Goal: Task Accomplishment & Management: Manage account settings

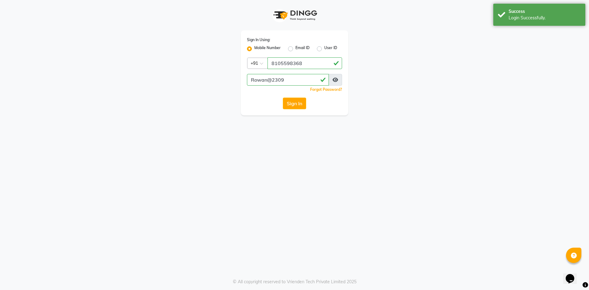
select select "90"
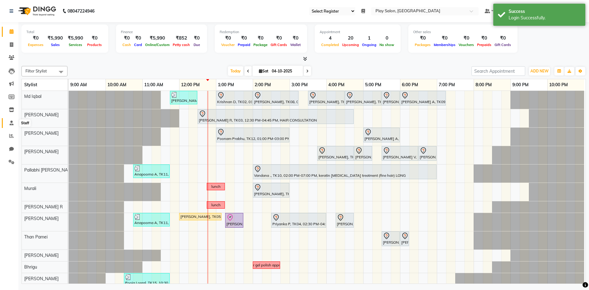
click at [12, 125] on icon at bounding box center [12, 123] width 4 height 5
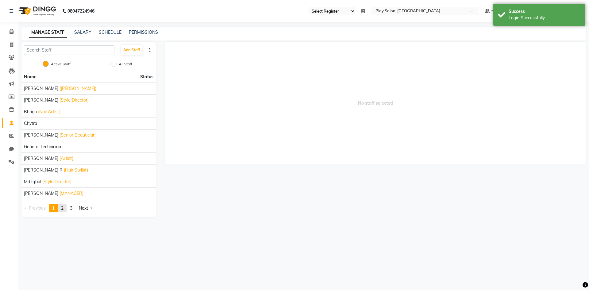
click at [63, 208] on span "2" at bounding box center [62, 208] width 2 height 6
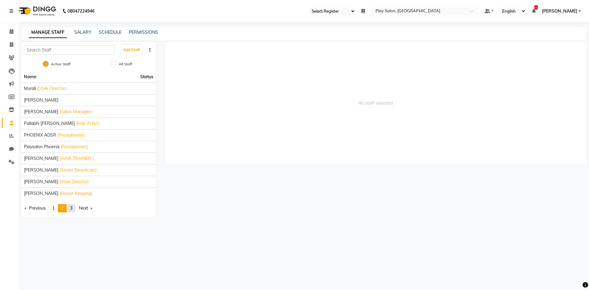
click at [72, 209] on span "3" at bounding box center [71, 208] width 2 height 6
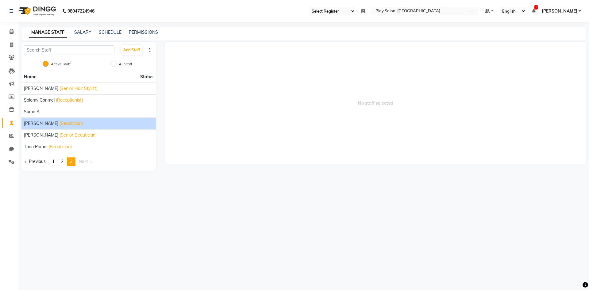
click at [60, 123] on span "(Beautician)" at bounding box center [71, 123] width 23 height 6
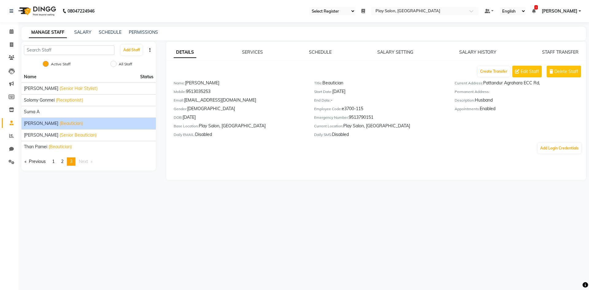
drag, startPoint x: 346, startPoint y: 109, endPoint x: 370, endPoint y: 111, distance: 24.4
click at [370, 111] on div "Employee Code: e3700-115" at bounding box center [379, 110] width 131 height 9
copy div "3700-115"
drag, startPoint x: 187, startPoint y: 83, endPoint x: 209, endPoint y: 83, distance: 22.7
click at [209, 83] on div "Name: [PERSON_NAME]" at bounding box center [239, 84] width 131 height 9
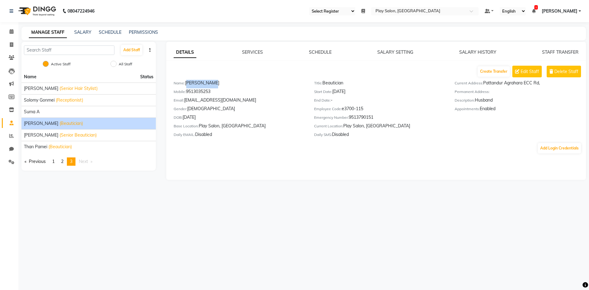
copy div "[PERSON_NAME]"
drag, startPoint x: 345, startPoint y: 109, endPoint x: 364, endPoint y: 109, distance: 18.7
click at [364, 109] on div "Employee Code: e3700-115" at bounding box center [379, 110] width 131 height 9
copy div "3700-115"
click at [63, 162] on span "2" at bounding box center [62, 162] width 2 height 6
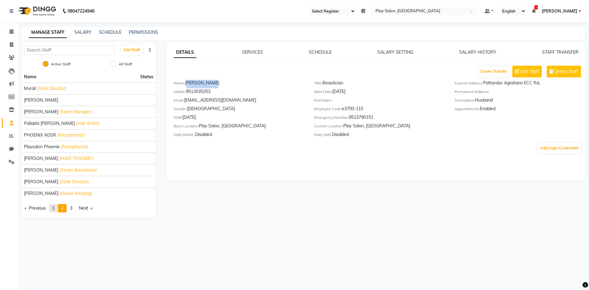
click at [55, 207] on span "1" at bounding box center [53, 208] width 2 height 6
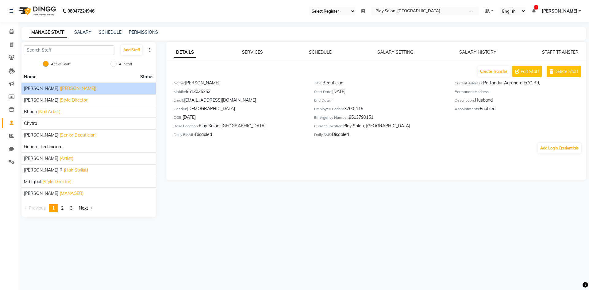
click at [77, 91] on div "[PERSON_NAME] ([PERSON_NAME])" at bounding box center [89, 88] width 130 height 6
drag, startPoint x: 345, startPoint y: 109, endPoint x: 368, endPoint y: 107, distance: 23.1
click at [368, 107] on div "Employee Code: e3700-114" at bounding box center [379, 110] width 131 height 9
copy div "3700-114"
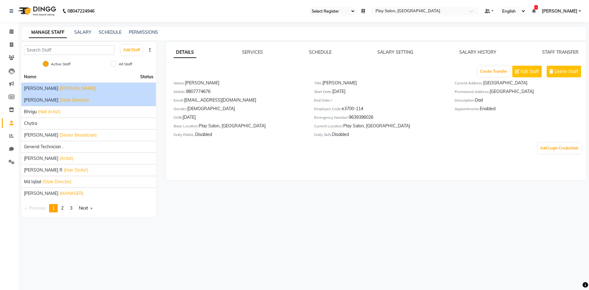
click at [81, 99] on div "[PERSON_NAME] (Style Director)" at bounding box center [89, 100] width 130 height 6
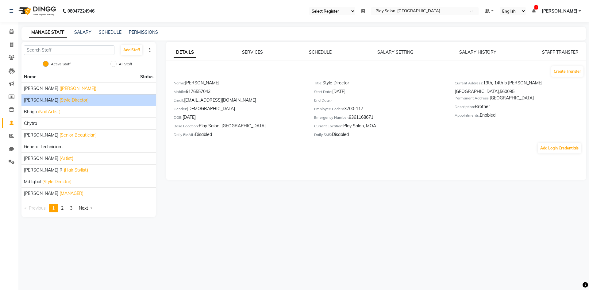
drag, startPoint x: 345, startPoint y: 109, endPoint x: 369, endPoint y: 109, distance: 23.6
click at [369, 109] on div "Employee Code: e3700-117" at bounding box center [379, 110] width 131 height 9
copy div "3700-117"
click at [12, 33] on icon at bounding box center [12, 31] width 4 height 5
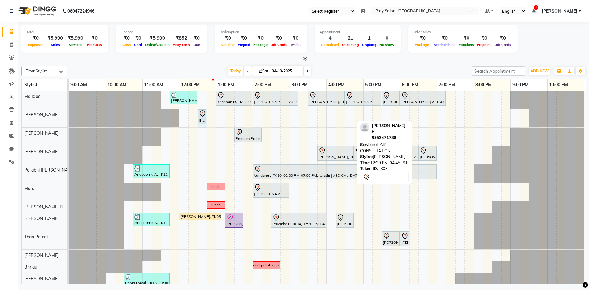
drag, startPoint x: 353, startPoint y: 117, endPoint x: 206, endPoint y: 120, distance: 147.7
click at [69, 120] on div "[PERSON_NAME] R, TK03, 12:30 PM-04:45 PM, HAIR CONSULTATION [PERSON_NAME] R, TK…" at bounding box center [69, 118] width 0 height 18
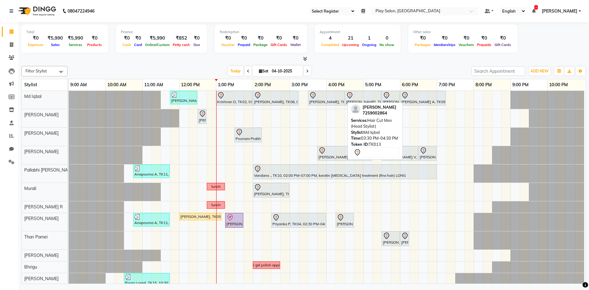
click at [332, 96] on div at bounding box center [326, 95] width 34 height 7
select select "7"
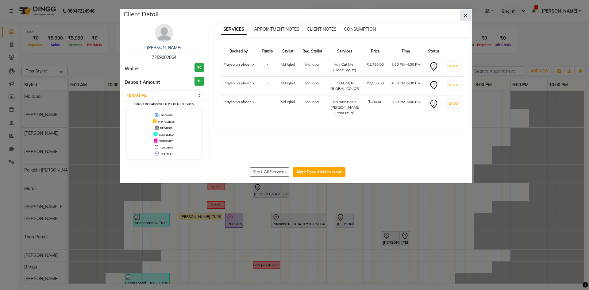
click at [466, 15] on icon "button" at bounding box center [466, 15] width 4 height 5
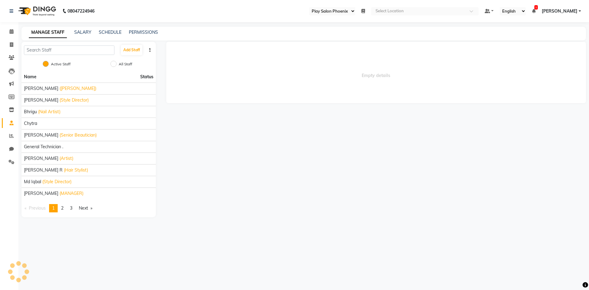
select select "90"
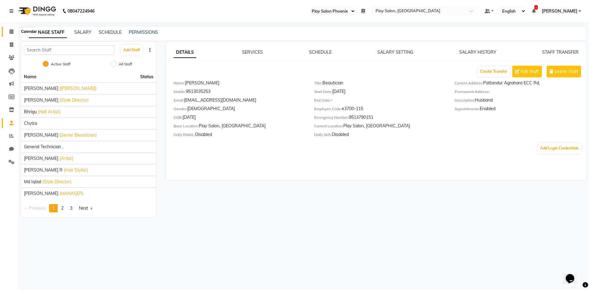
click at [10, 30] on icon at bounding box center [12, 31] width 4 height 5
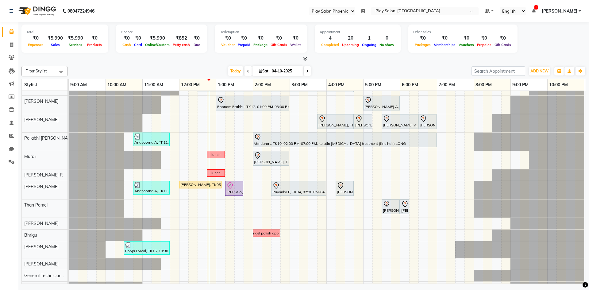
scroll to position [31, 0]
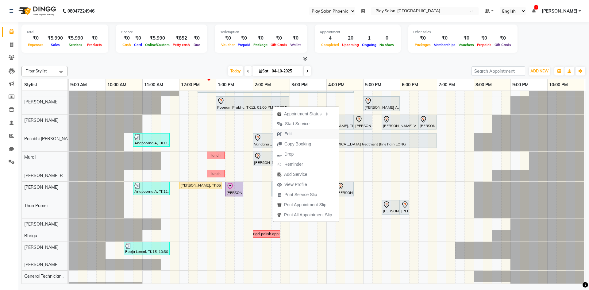
click at [297, 133] on button "Edit" at bounding box center [306, 134] width 66 height 10
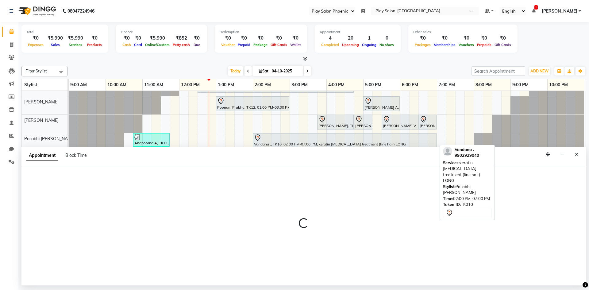
select select "tentative"
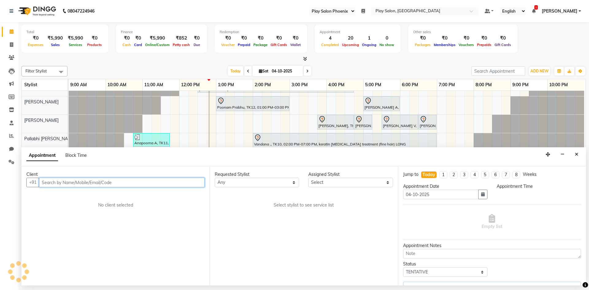
select select "81425"
select select "780"
select select "4216"
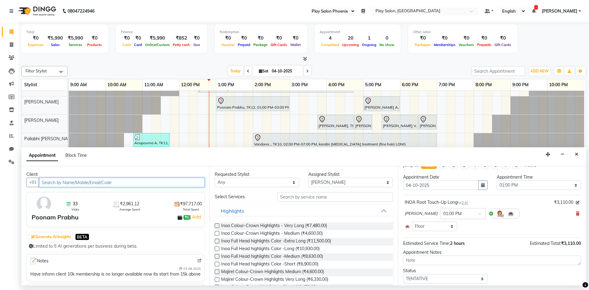
scroll to position [0, 0]
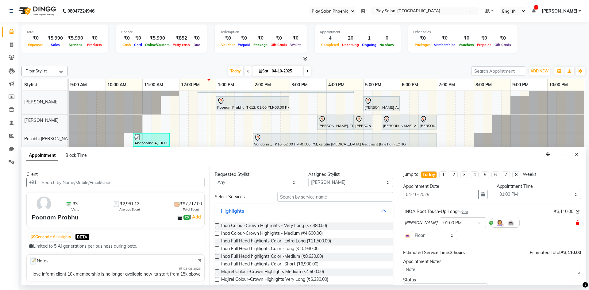
click at [576, 224] on icon at bounding box center [578, 223] width 4 height 4
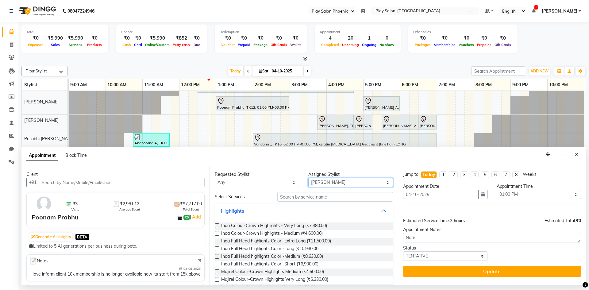
click at [348, 186] on select "Select Albaz Ali Bhrigu Chytra Diksha Tamang General Technician . Imran Ansari …" at bounding box center [350, 183] width 84 height 10
select select "81423"
click at [308, 178] on select "Select Albaz Ali Bhrigu Chytra Diksha Tamang General Technician . Imran Ansari …" at bounding box center [350, 183] width 84 height 10
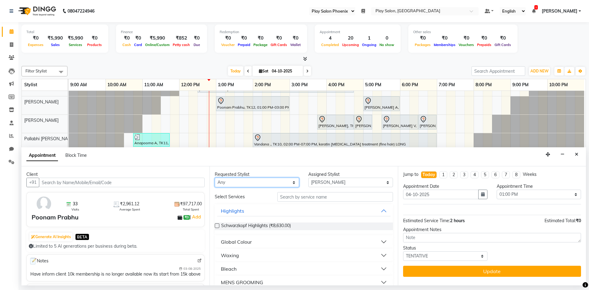
click at [273, 183] on select "Any Albaz Ali Bhrigu Chytra Diksha Tamang General Technician . Imran Ansari Man…" at bounding box center [257, 183] width 84 height 10
select select "81423"
click at [215, 178] on select "Any Albaz Ali Bhrigu Chytra Diksha Tamang General Technician . Imran Ansari Man…" at bounding box center [257, 183] width 84 height 10
click at [328, 199] on input "text" at bounding box center [335, 197] width 116 height 10
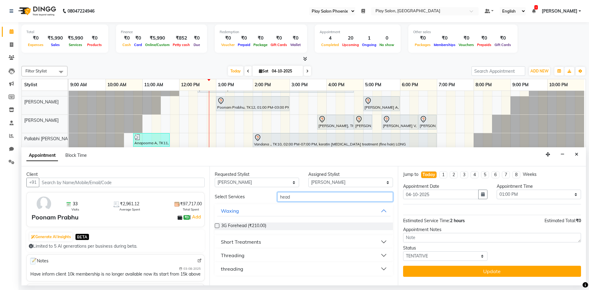
type input "head"
click at [295, 246] on button "Short Treatments" at bounding box center [303, 241] width 173 height 11
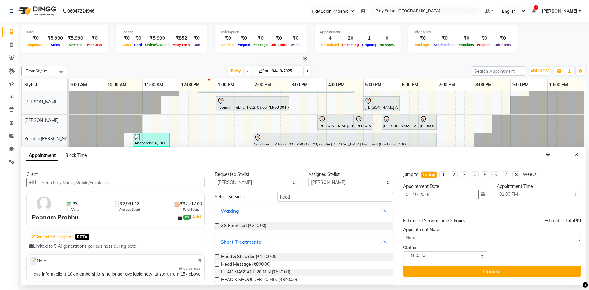
click at [219, 264] on label at bounding box center [217, 264] width 5 height 5
click at [219, 264] on input "checkbox" at bounding box center [217, 265] width 4 height 4
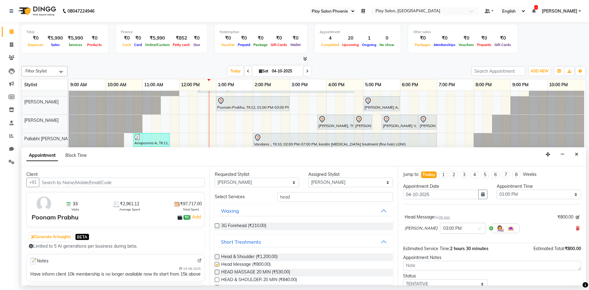
checkbox input "false"
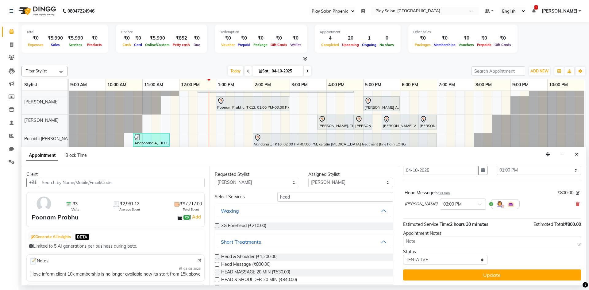
click at [471, 206] on div at bounding box center [462, 203] width 45 height 6
click at [450, 226] on div "12:30 PM" at bounding box center [462, 224] width 45 height 11
drag, startPoint x: 338, startPoint y: 195, endPoint x: 243, endPoint y: 206, distance: 95.1
click at [243, 206] on div "Select Services head Waxing 3G Forehead (₹210.00) Short Treatments Head & Shoul…" at bounding box center [304, 261] width 178 height 139
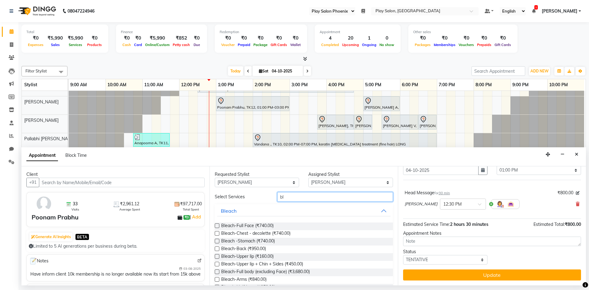
type input "b"
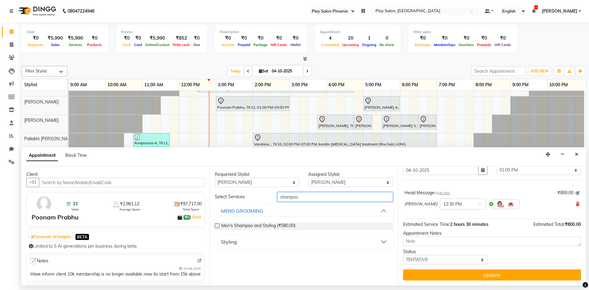
type input "shampoo"
click at [294, 246] on button "Styling" at bounding box center [303, 241] width 173 height 11
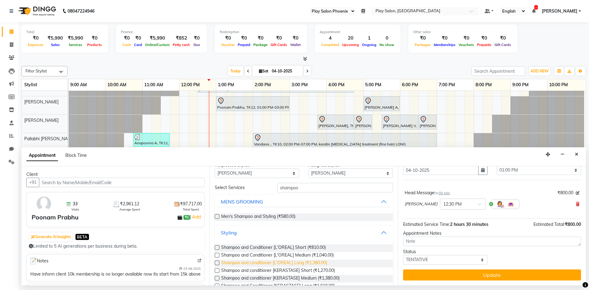
scroll to position [24, 0]
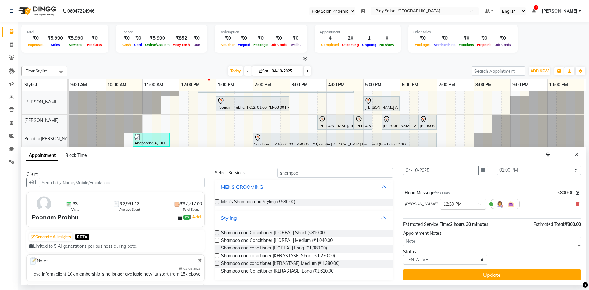
click at [218, 265] on label at bounding box center [217, 263] width 5 height 5
click at [218, 265] on input "checkbox" at bounding box center [217, 264] width 4 height 4
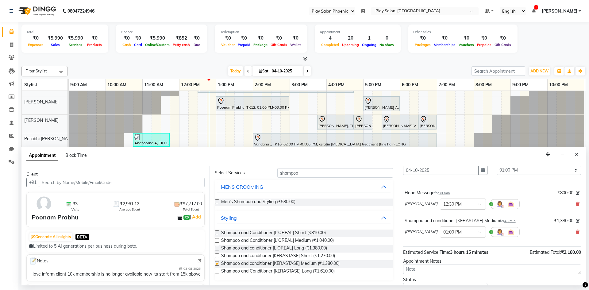
checkbox input "false"
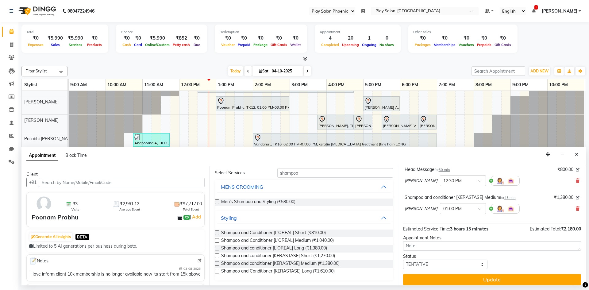
scroll to position [52, 0]
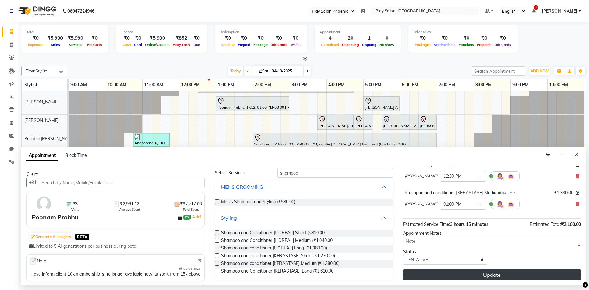
click at [482, 275] on button "Update" at bounding box center [492, 274] width 178 height 11
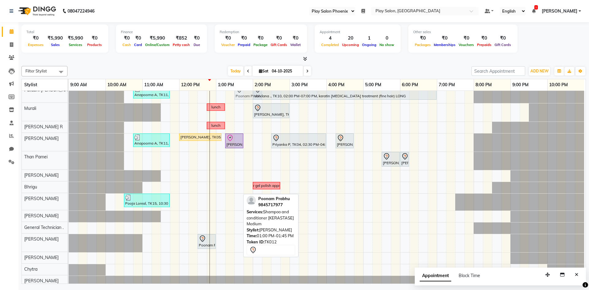
scroll to position [0, 0]
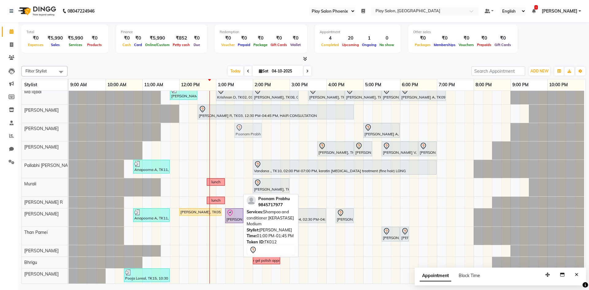
drag, startPoint x: 231, startPoint y: 231, endPoint x: 246, endPoint y: 134, distance: 97.9
click at [246, 134] on tbody "Tanushree Pawar, TK01, 11:45 AM-12:30 PM, Hair Cut Lady (Head Stylist) Krishnan…" at bounding box center [327, 230] width 516 height 288
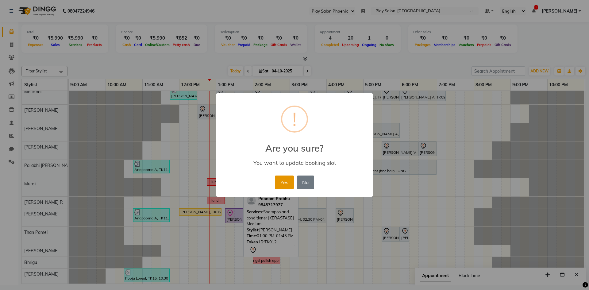
click at [289, 183] on button "Yes" at bounding box center [284, 183] width 19 height 14
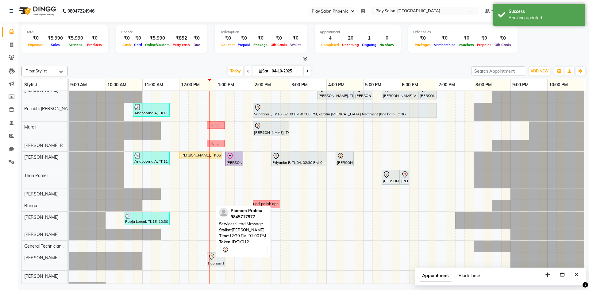
drag, startPoint x: 208, startPoint y: 264, endPoint x: 218, endPoint y: 264, distance: 9.5
click at [69, 264] on div "Poonam Prabhu, TK12, 12:30 PM-01:00 PM, Head Message Poonam Prabhu, TK12, 12:30…" at bounding box center [69, 261] width 0 height 18
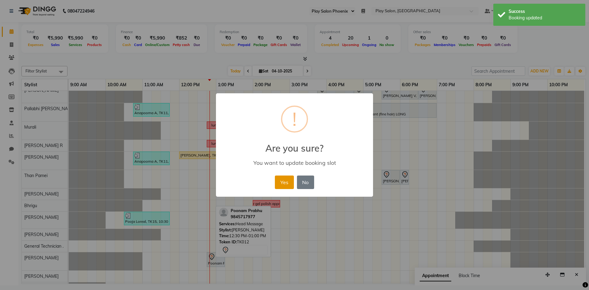
drag, startPoint x: 281, startPoint y: 176, endPoint x: 281, endPoint y: 180, distance: 3.7
click at [281, 180] on button "Yes" at bounding box center [284, 183] width 19 height 14
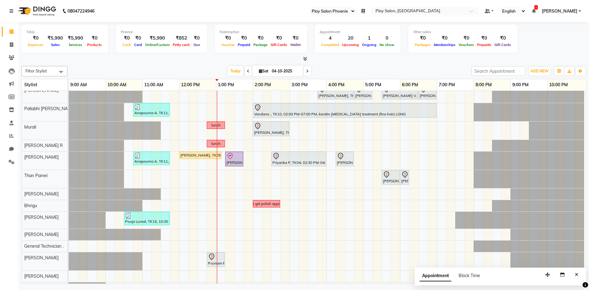
click at [309, 73] on span at bounding box center [307, 71] width 7 height 10
type input "05-10-2025"
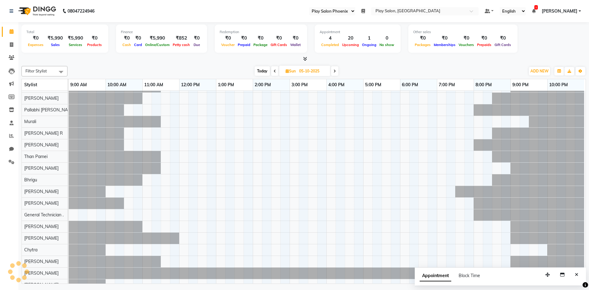
scroll to position [33, 3]
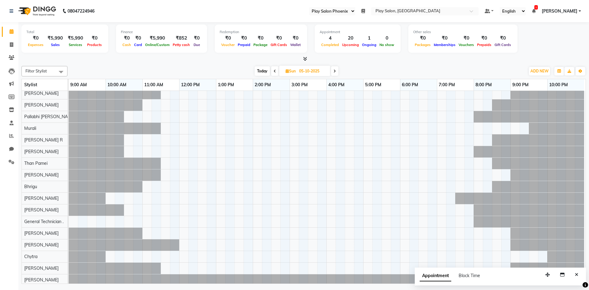
click at [579, 11] on link "[PERSON_NAME]" at bounding box center [561, 11] width 39 height 6
click at [564, 41] on link "Sign out" at bounding box center [550, 42] width 56 height 10
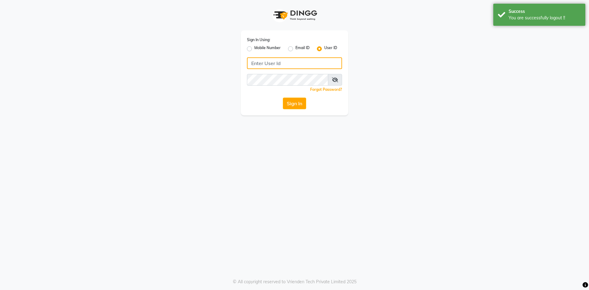
type input "9606078825"
click at [254, 49] on label "Mobile Number" at bounding box center [267, 48] width 26 height 7
click at [254, 49] on input "Mobile Number" at bounding box center [256, 47] width 4 height 4
radio input "true"
radio input "false"
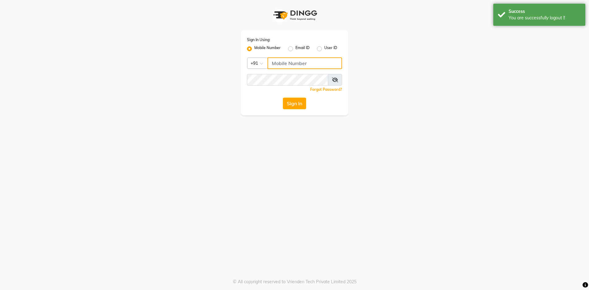
click at [298, 64] on input "Username" at bounding box center [305, 63] width 75 height 12
type input "9606078825"
click at [298, 105] on button "Sign In" at bounding box center [294, 104] width 23 height 12
